Goal: Communication & Community: Answer question/provide support

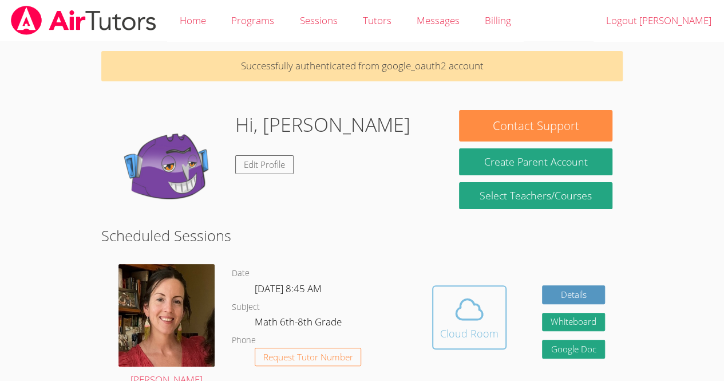
click at [501, 321] on button "Cloud Room" at bounding box center [469, 317] width 74 height 64
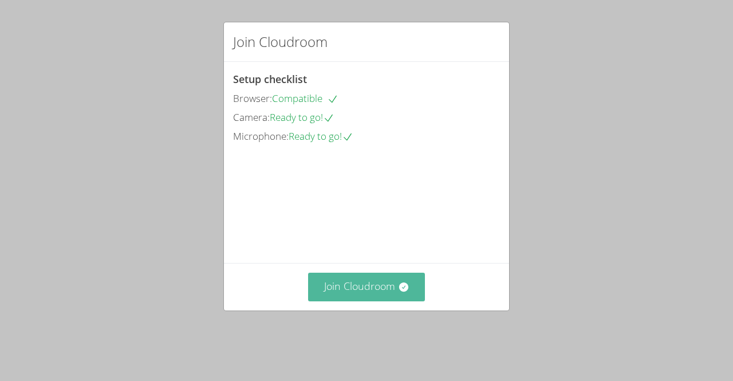
click at [398, 292] on icon at bounding box center [403, 286] width 11 height 11
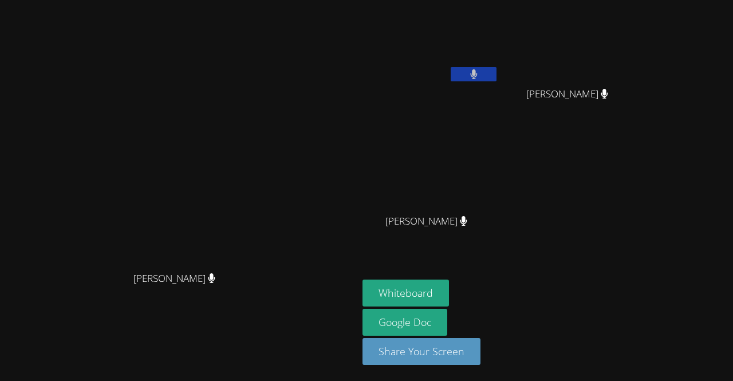
click at [498, 41] on video at bounding box center [430, 43] width 136 height 77
click at [514, 274] on aside "Jean Wildensky Tuny Valery Pierre Valery Pierre Naeli Elinor Naeli Elinor White…" at bounding box center [501, 190] width 286 height 381
click at [449, 298] on button "Whiteboard" at bounding box center [405, 292] width 86 height 27
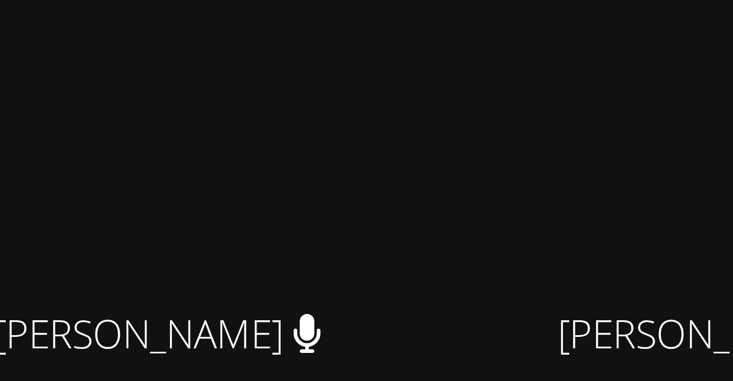
click at [265, 172] on video at bounding box center [179, 167] width 172 height 196
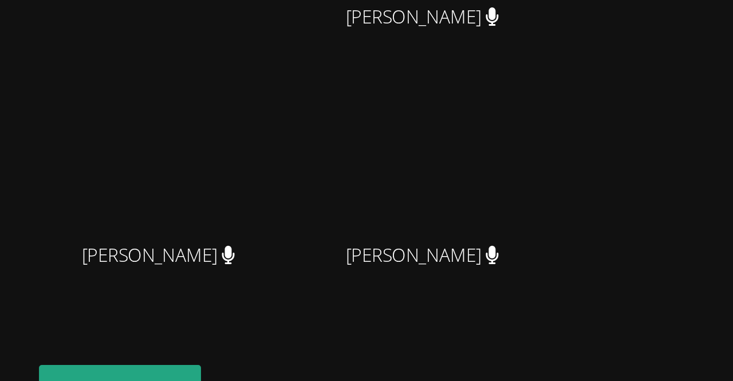
click at [498, 145] on video at bounding box center [430, 170] width 136 height 77
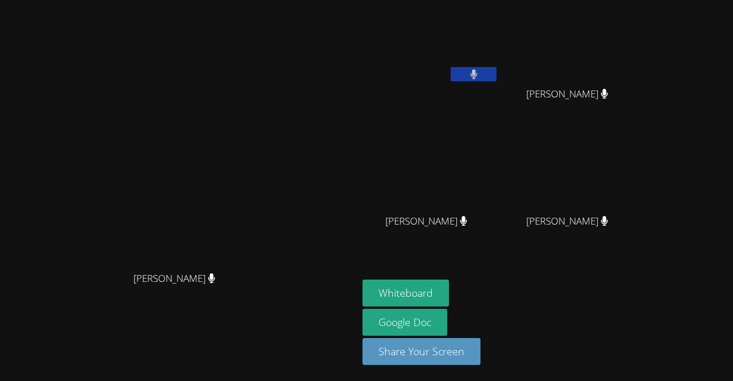
click at [260, 154] on video at bounding box center [179, 167] width 172 height 196
click at [265, 252] on video at bounding box center [179, 167] width 172 height 196
click at [265, 175] on video at bounding box center [179, 167] width 172 height 196
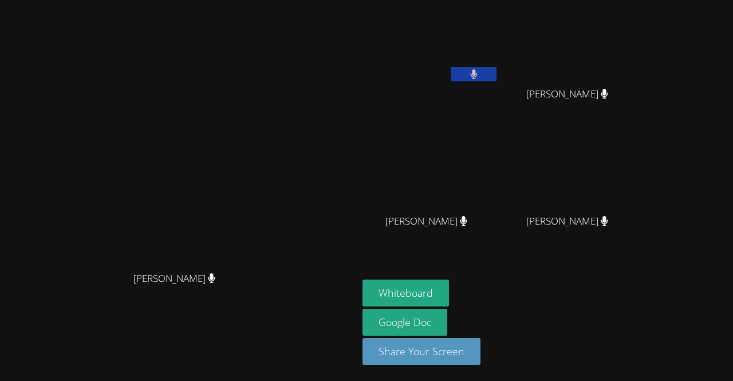
click at [265, 175] on video at bounding box center [179, 167] width 172 height 196
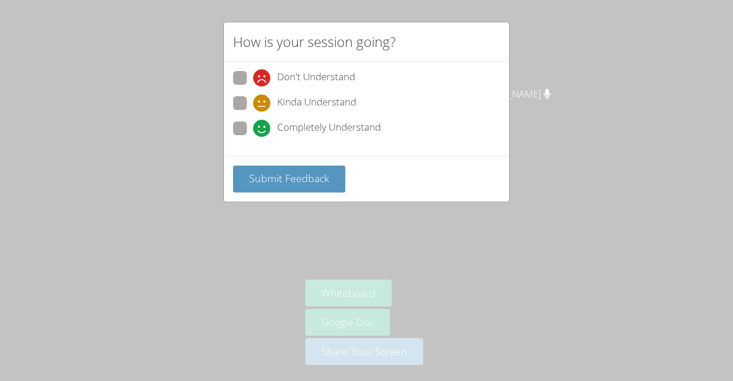
click at [258, 129] on icon at bounding box center [261, 128] width 17 height 17
click at [258, 129] on input "Completely Understand" at bounding box center [258, 126] width 10 height 10
radio input "true"
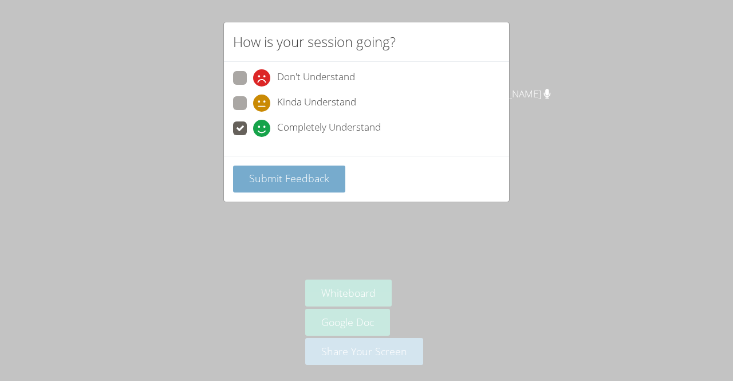
click at [291, 184] on button "Submit Feedback" at bounding box center [289, 178] width 112 height 27
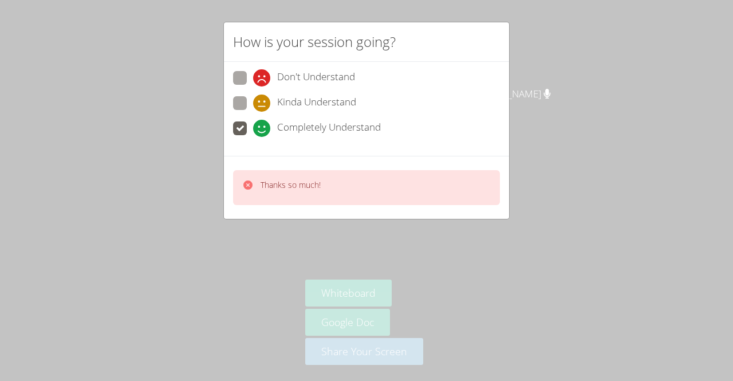
click at [246, 185] on icon at bounding box center [247, 184] width 9 height 9
click at [238, 199] on div "Thanks so much!" at bounding box center [366, 187] width 267 height 35
click at [256, 189] on div "Thanks so much!" at bounding box center [281, 187] width 78 height 17
click at [243, 193] on div at bounding box center [150, 190] width 291 height 371
